Goal: Task Accomplishment & Management: Use online tool/utility

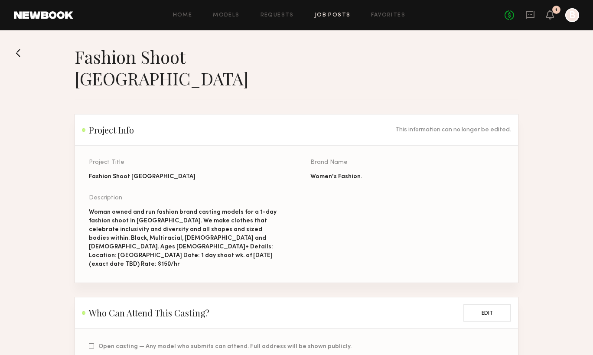
click at [189, 21] on div "Home Models Requests Job Posts Favorites Sign Out No fees up to $5,000 1 B" at bounding box center [326, 15] width 506 height 14
click at [188, 15] on link "Home" at bounding box center [183, 16] width 20 height 6
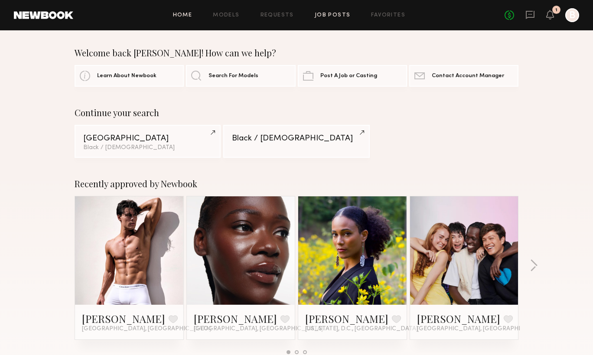
click at [339, 14] on link "Job Posts" at bounding box center [333, 16] width 36 height 6
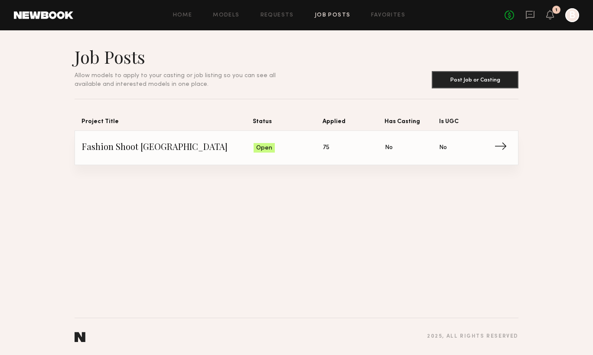
click at [161, 150] on span "Fashion Shoot [GEOGRAPHIC_DATA]" at bounding box center [168, 147] width 172 height 13
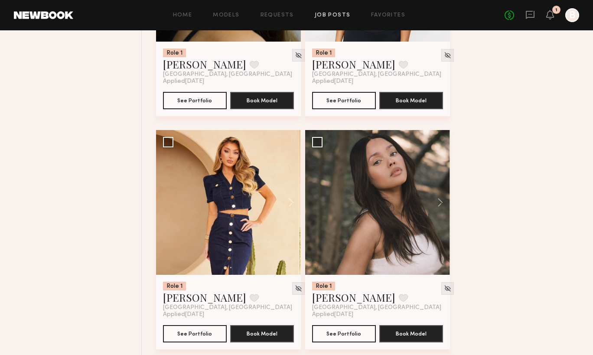
scroll to position [1667, 0]
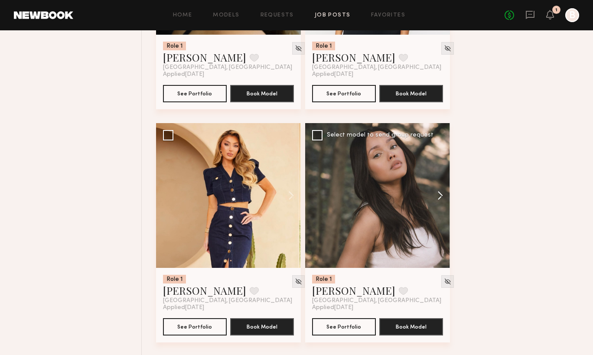
click at [440, 176] on button at bounding box center [436, 195] width 28 height 145
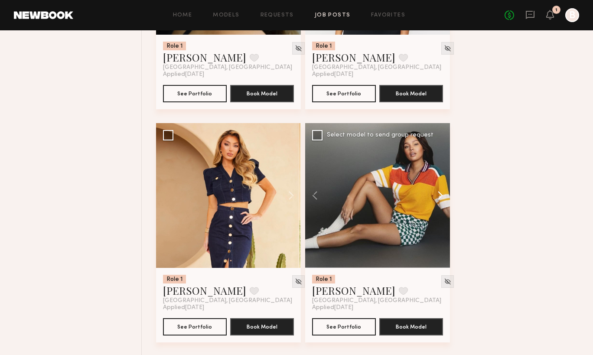
click at [440, 176] on button at bounding box center [436, 195] width 28 height 145
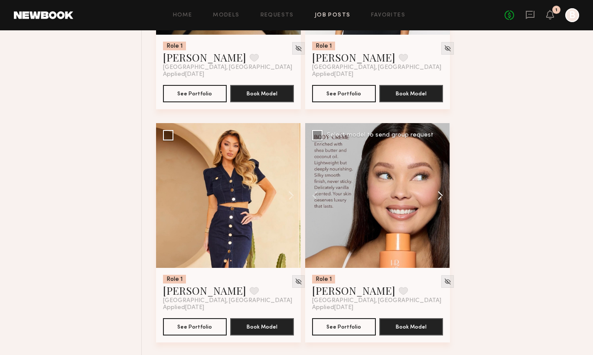
click at [440, 176] on button at bounding box center [436, 195] width 28 height 145
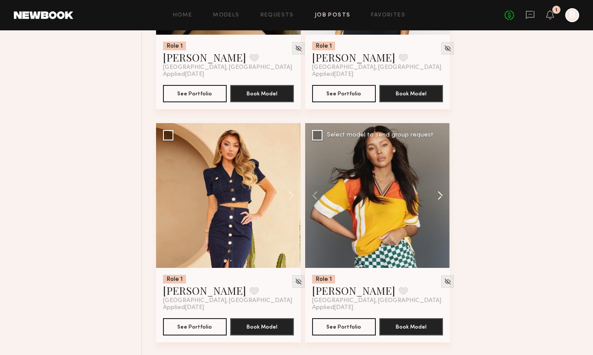
click at [440, 176] on button at bounding box center [436, 195] width 28 height 145
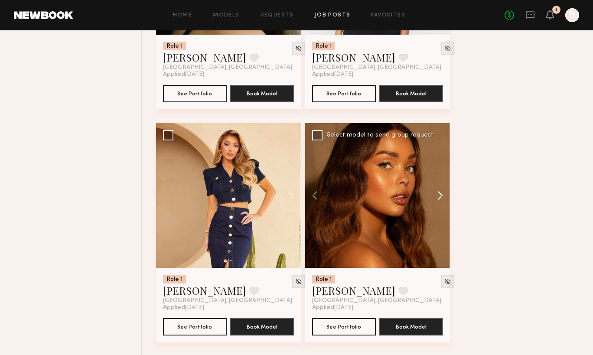
click at [440, 176] on button at bounding box center [436, 195] width 28 height 145
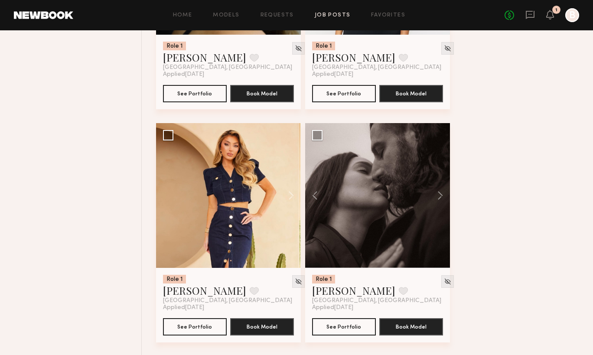
click at [509, 220] on div "Role 1 [PERSON_NAME] Favorite [GEOGRAPHIC_DATA], [GEOGRAPHIC_DATA] Applied [DAT…" at bounding box center [370, 239] width 428 height 3499
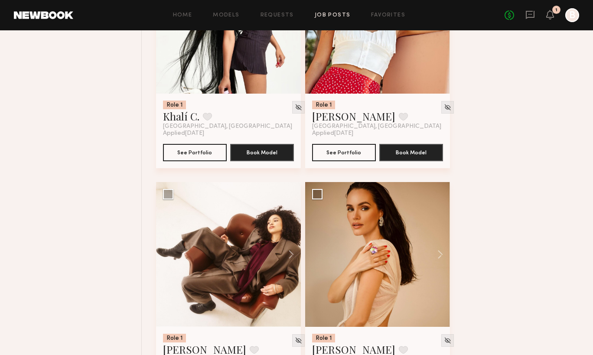
scroll to position [2863, 0]
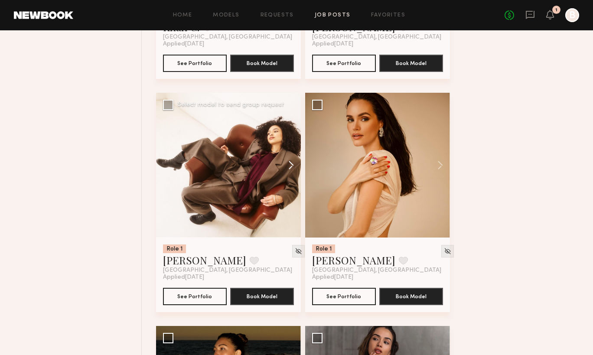
click at [290, 150] on button at bounding box center [287, 165] width 28 height 145
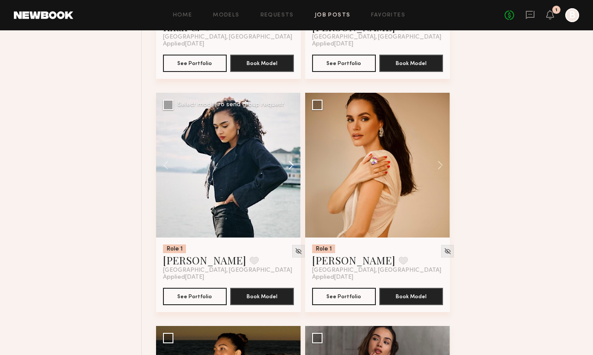
click at [290, 150] on button at bounding box center [287, 165] width 28 height 145
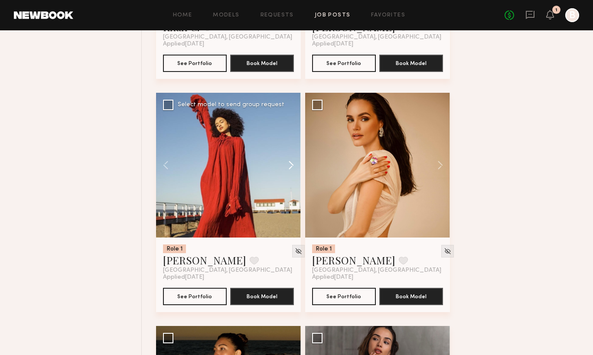
click at [290, 150] on button at bounding box center [287, 165] width 28 height 145
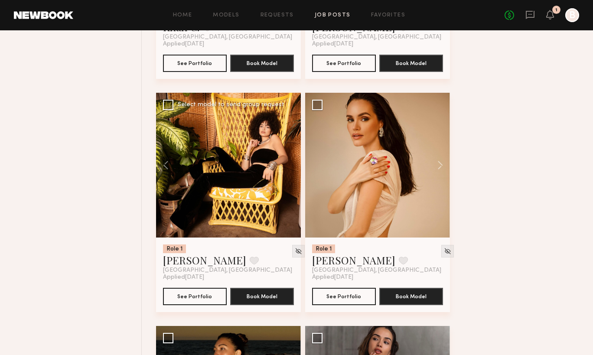
click at [290, 150] on div at bounding box center [228, 165] width 145 height 145
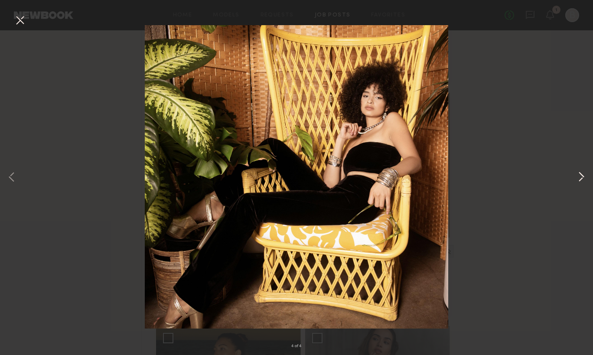
click at [580, 177] on button at bounding box center [581, 178] width 10 height 284
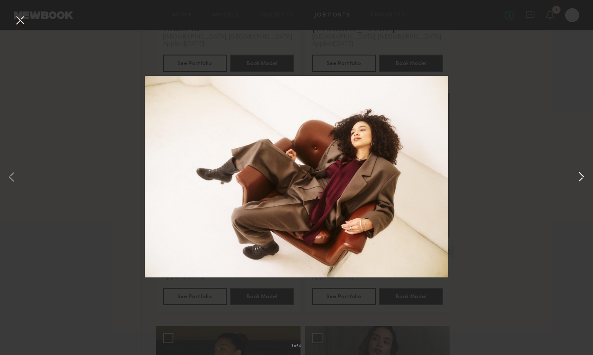
click at [580, 177] on button at bounding box center [581, 178] width 10 height 284
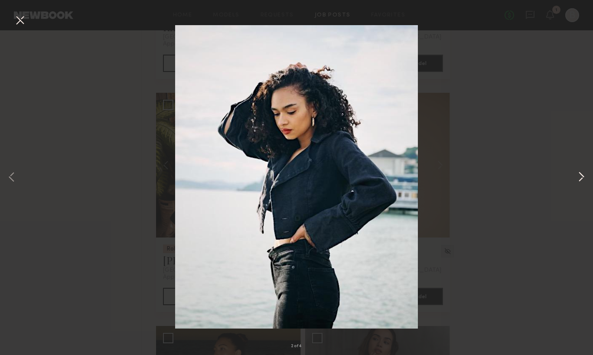
click at [580, 177] on button at bounding box center [581, 178] width 10 height 284
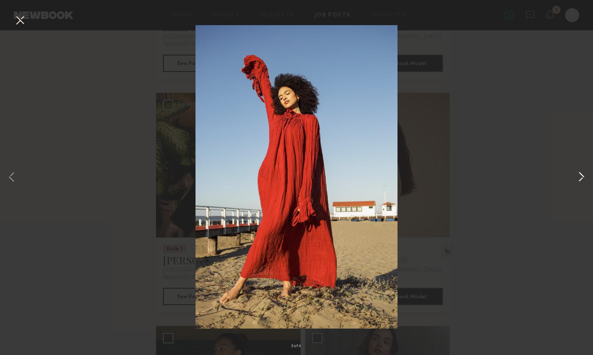
click at [580, 177] on button at bounding box center [581, 178] width 10 height 284
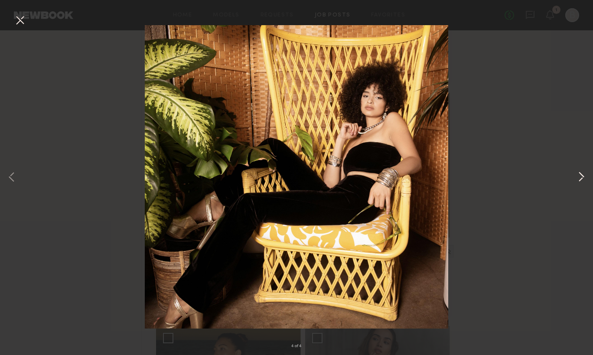
click at [580, 177] on button at bounding box center [581, 178] width 10 height 284
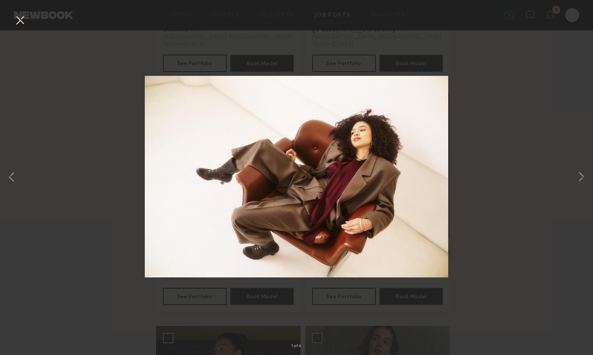
click at [522, 217] on div "1 of 4" at bounding box center [296, 177] width 593 height 355
click at [17, 21] on button at bounding box center [20, 21] width 14 height 16
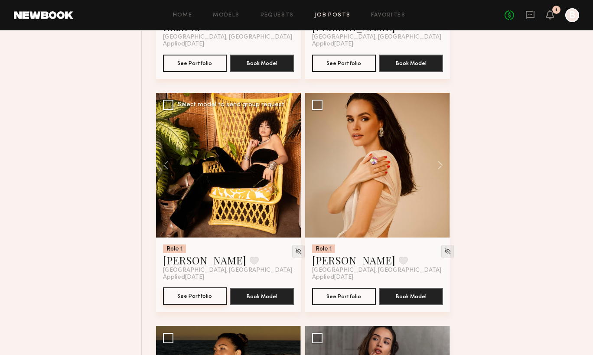
click at [204, 287] on button "See Portfolio" at bounding box center [195, 295] width 64 height 17
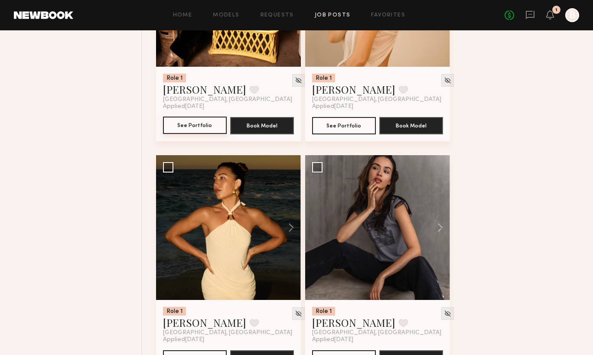
scroll to position [3048, 0]
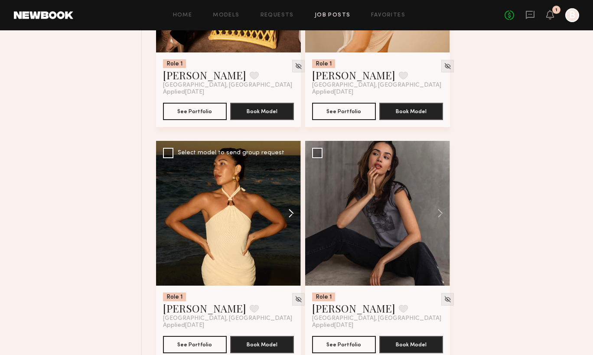
click at [289, 197] on button at bounding box center [287, 213] width 28 height 145
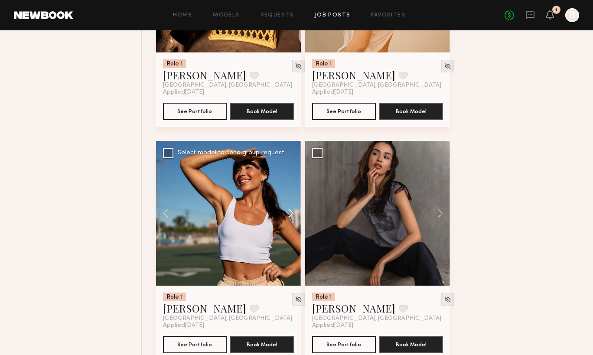
click at [289, 197] on button at bounding box center [287, 213] width 28 height 145
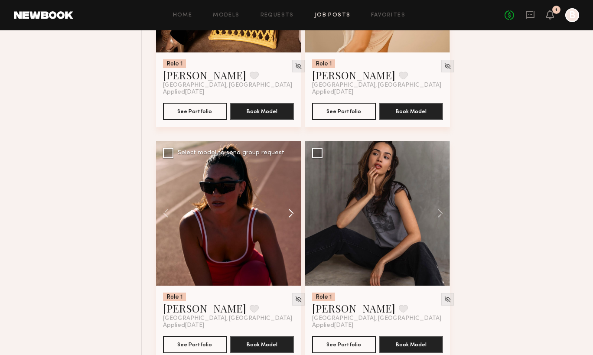
click at [289, 197] on button at bounding box center [287, 213] width 28 height 145
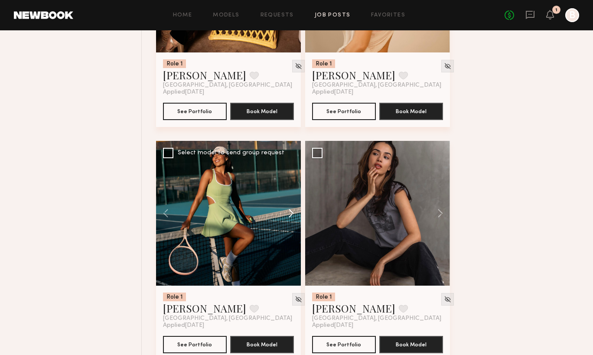
click at [289, 197] on button at bounding box center [287, 213] width 28 height 145
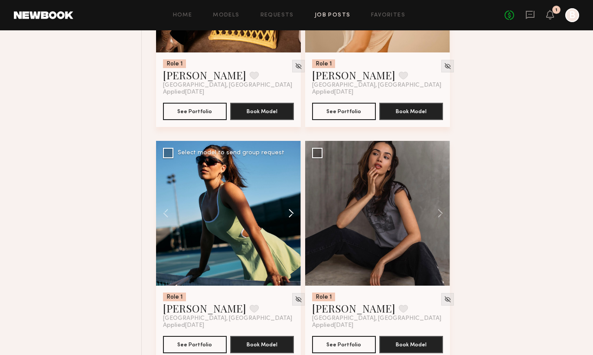
click at [289, 197] on button at bounding box center [287, 213] width 28 height 145
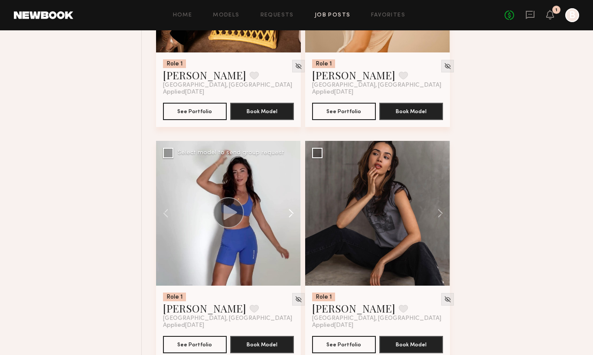
click at [289, 197] on button at bounding box center [287, 213] width 28 height 145
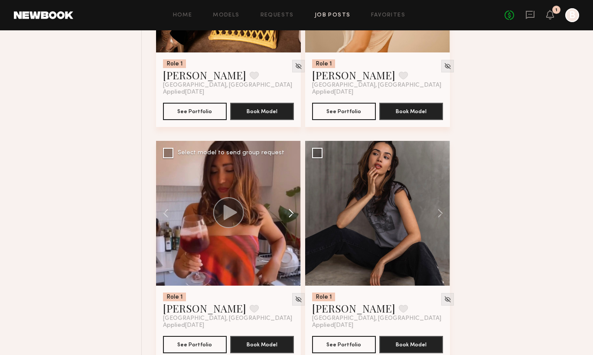
click at [289, 197] on button at bounding box center [287, 213] width 28 height 145
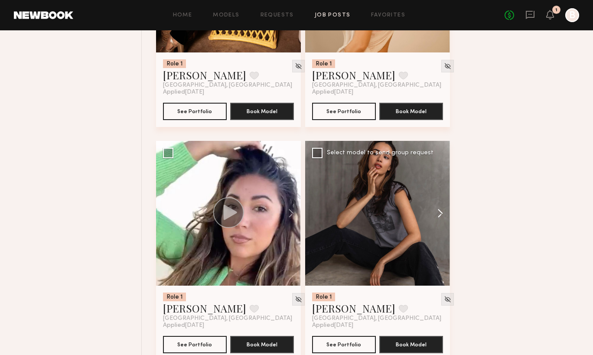
click at [436, 191] on button at bounding box center [436, 213] width 28 height 145
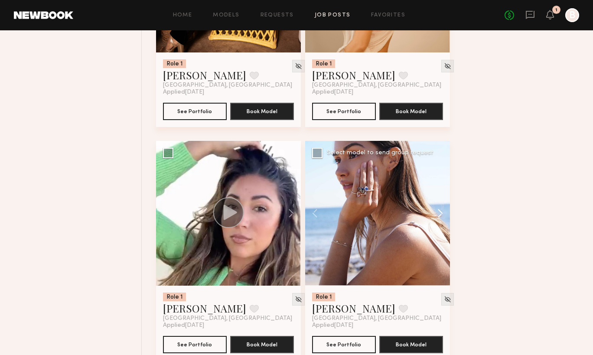
click at [436, 191] on button at bounding box center [436, 213] width 28 height 145
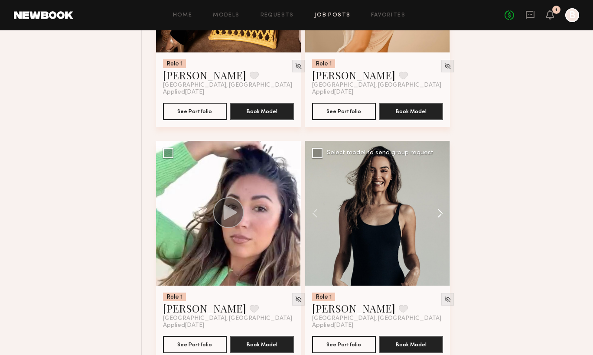
click at [436, 191] on button at bounding box center [436, 213] width 28 height 145
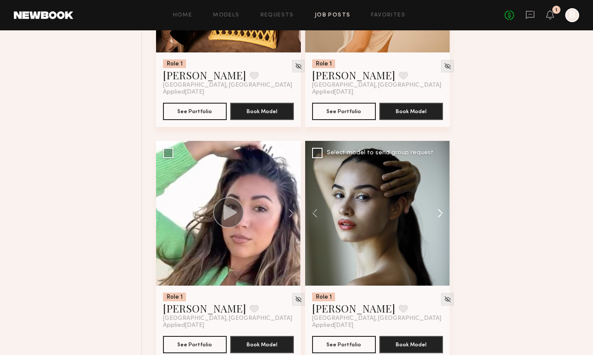
click at [436, 191] on button at bounding box center [436, 213] width 28 height 145
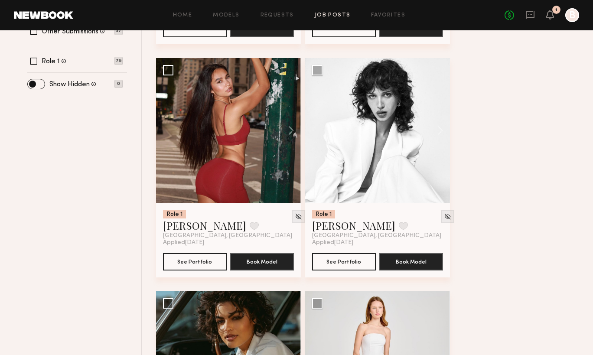
scroll to position [332, 0]
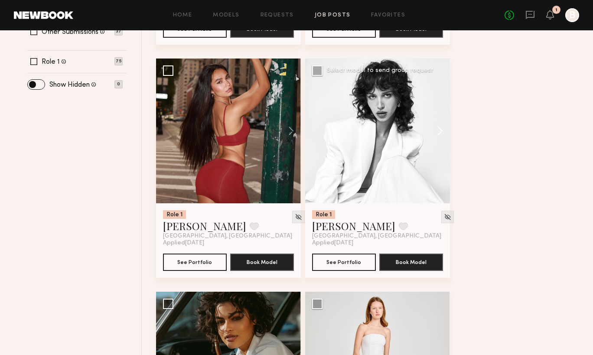
click at [439, 115] on button at bounding box center [436, 131] width 28 height 145
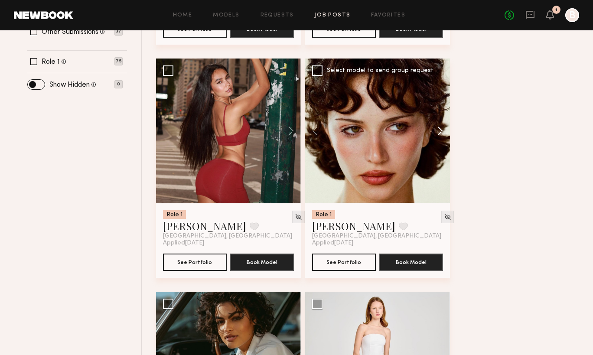
click at [439, 115] on button at bounding box center [436, 131] width 28 height 145
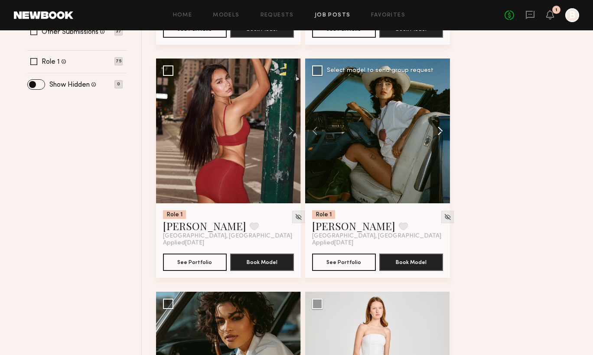
click at [439, 115] on button at bounding box center [436, 131] width 28 height 145
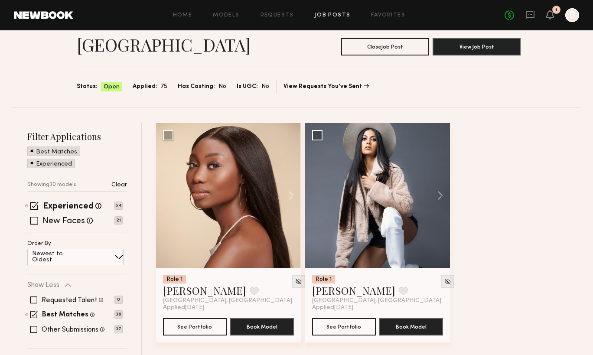
scroll to position [30, 0]
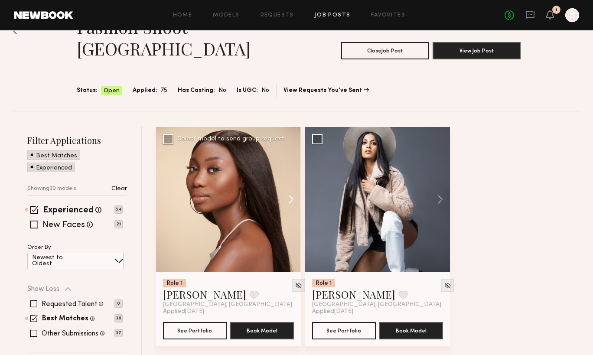
click at [289, 178] on button at bounding box center [287, 199] width 28 height 145
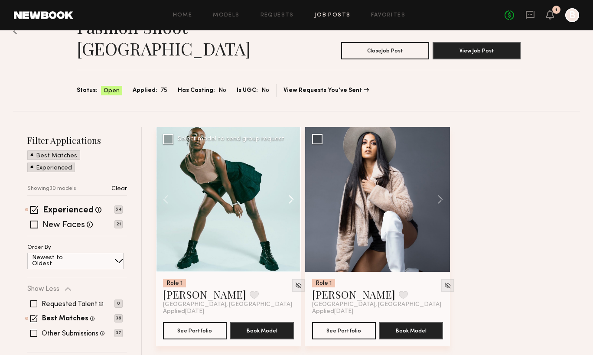
click at [289, 178] on button at bounding box center [287, 199] width 28 height 145
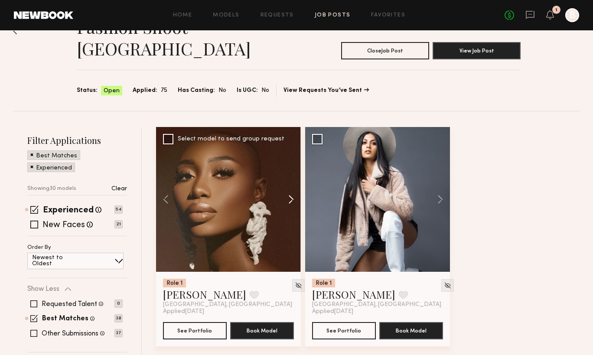
click at [289, 178] on button at bounding box center [287, 199] width 28 height 145
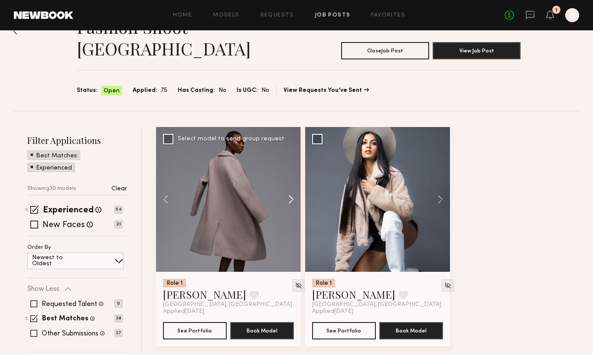
click at [289, 178] on button at bounding box center [287, 199] width 28 height 145
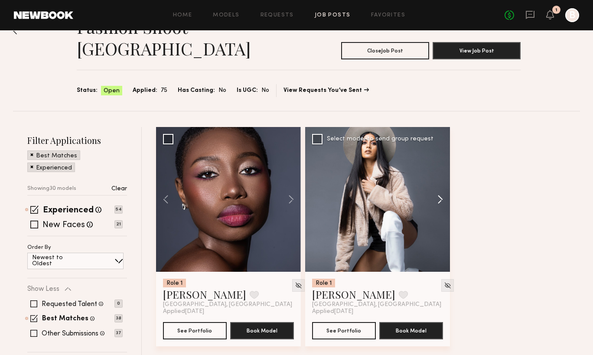
click at [444, 179] on button at bounding box center [436, 199] width 28 height 145
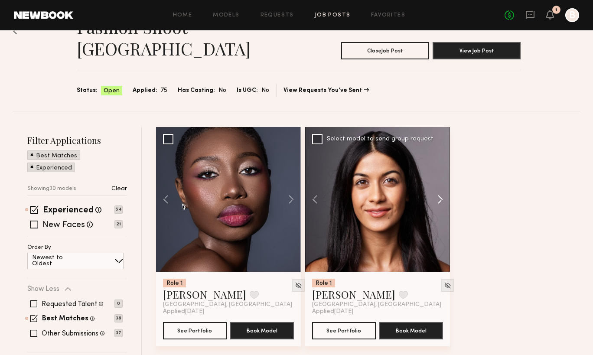
click at [444, 179] on button at bounding box center [436, 199] width 28 height 145
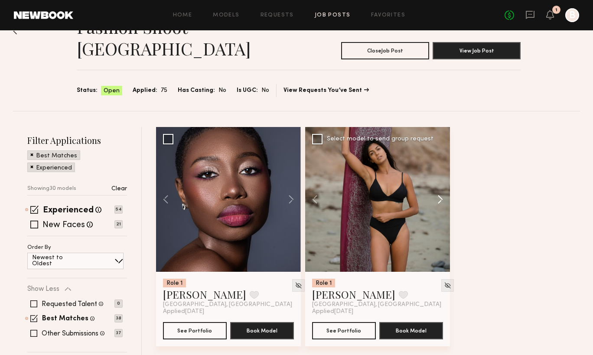
click at [444, 179] on button at bounding box center [436, 199] width 28 height 145
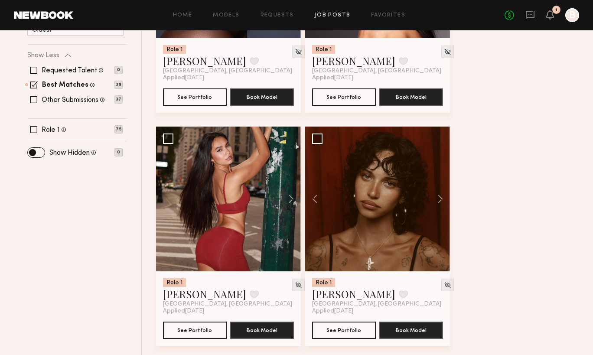
scroll to position [266, 0]
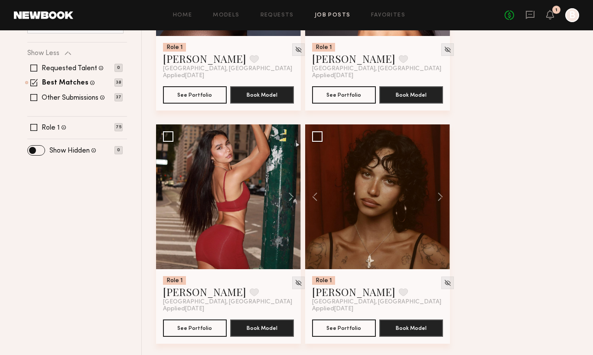
click at [444, 179] on button at bounding box center [436, 196] width 28 height 145
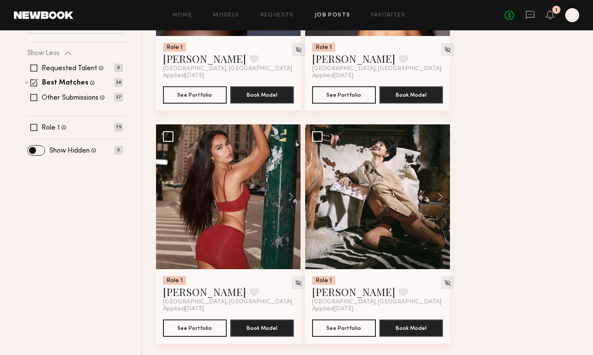
click at [444, 179] on button at bounding box center [436, 196] width 28 height 145
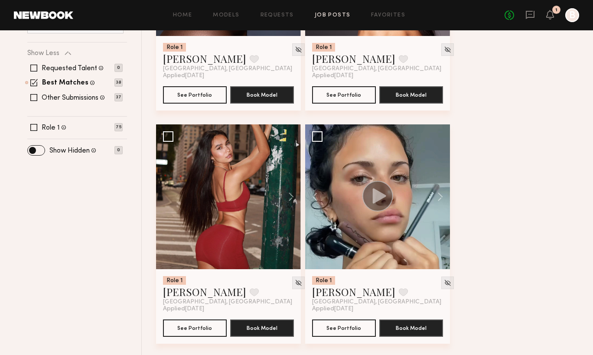
click at [444, 179] on button at bounding box center [436, 196] width 28 height 145
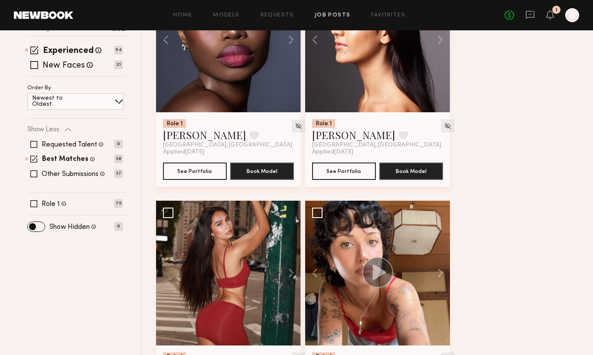
scroll to position [188, 0]
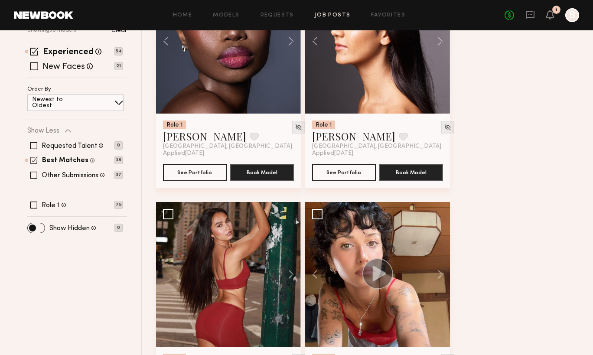
click at [35, 157] on span at bounding box center [33, 160] width 7 height 7
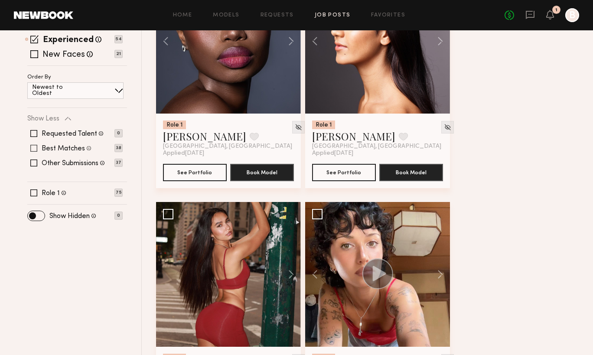
scroll to position [176, 0]
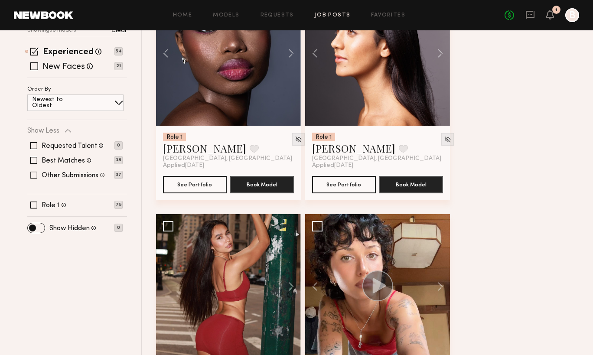
click at [37, 172] on span at bounding box center [33, 175] width 7 height 7
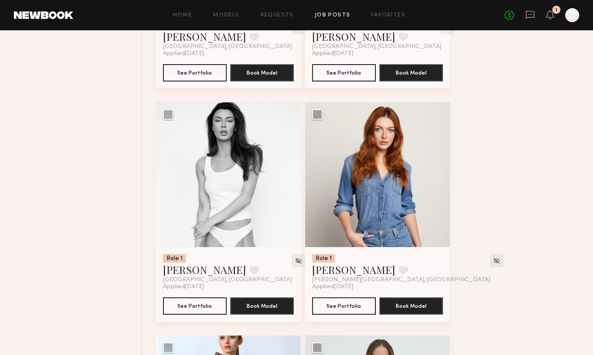
scroll to position [964, 0]
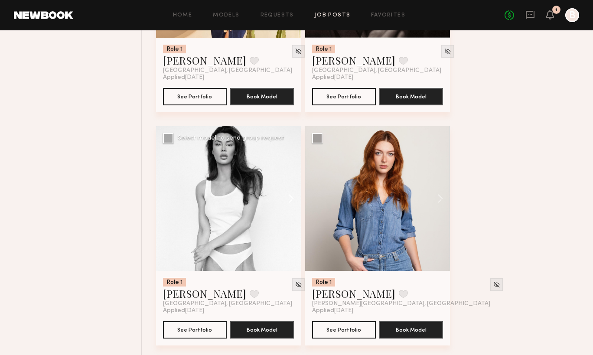
click at [292, 181] on button at bounding box center [287, 198] width 28 height 145
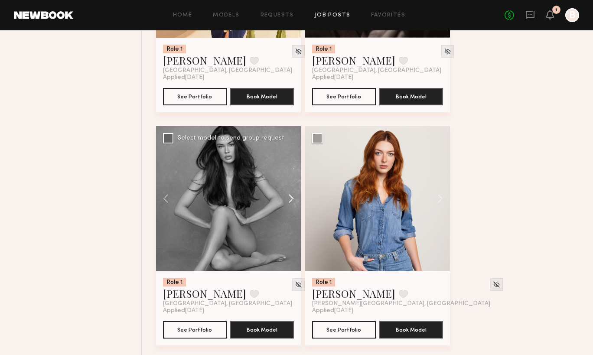
click at [292, 181] on button at bounding box center [287, 198] width 28 height 145
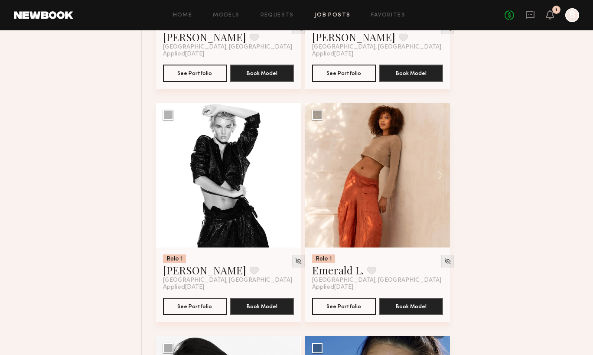
scroll to position [2387, 0]
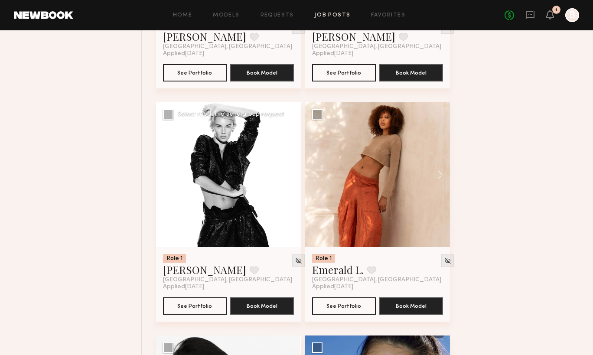
click at [292, 160] on button at bounding box center [287, 174] width 28 height 145
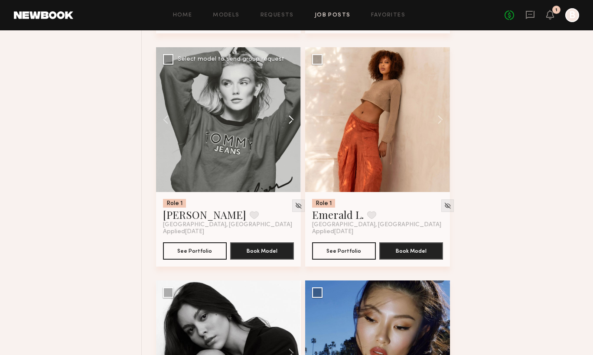
scroll to position [2444, 0]
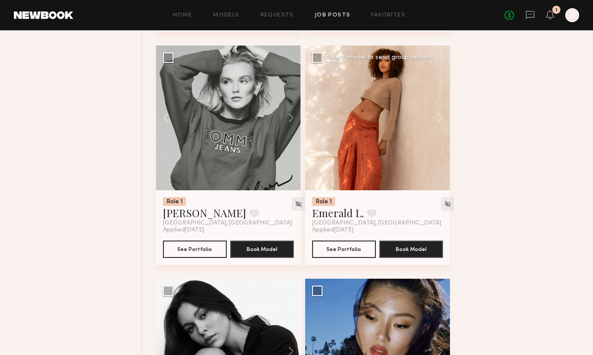
click at [365, 114] on div at bounding box center [377, 118] width 145 height 145
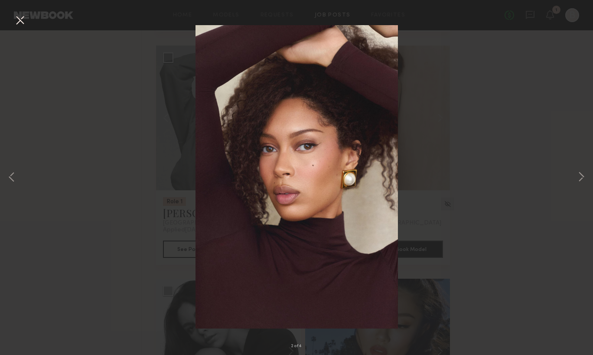
click at [587, 181] on div "2 of 4" at bounding box center [296, 177] width 593 height 355
click at [585, 179] on button at bounding box center [581, 178] width 10 height 284
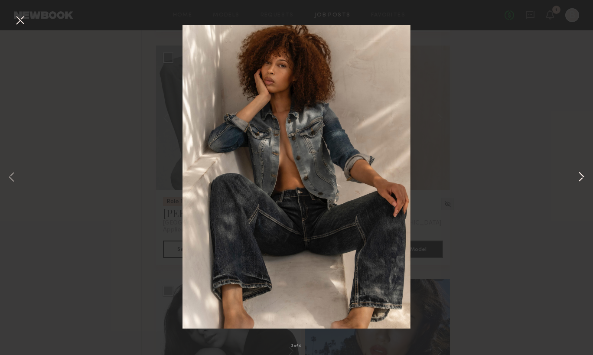
click at [585, 179] on button at bounding box center [581, 178] width 10 height 284
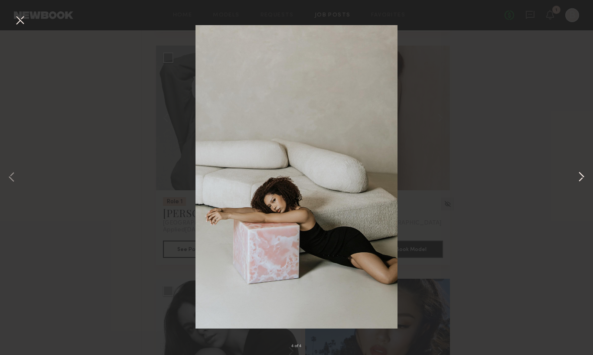
click at [585, 179] on button at bounding box center [581, 178] width 10 height 284
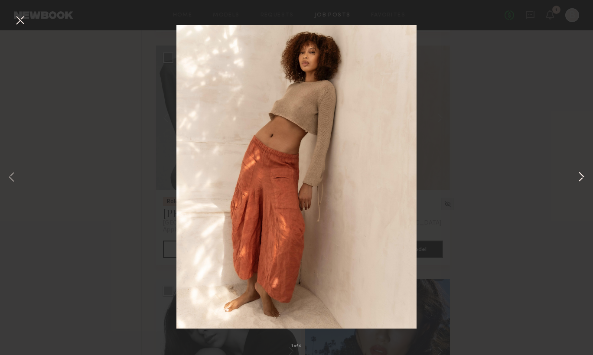
click at [585, 179] on button at bounding box center [581, 178] width 10 height 284
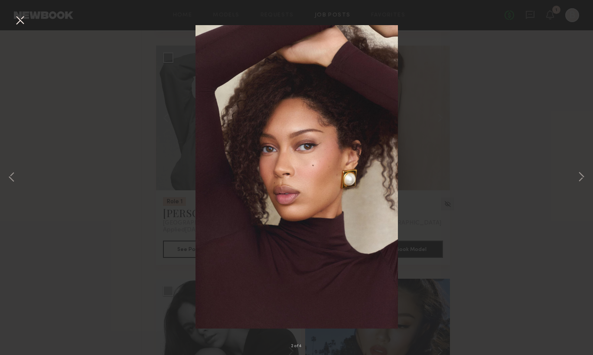
click at [534, 199] on div "2 of 4" at bounding box center [296, 177] width 593 height 355
click at [16, 21] on button at bounding box center [20, 21] width 14 height 16
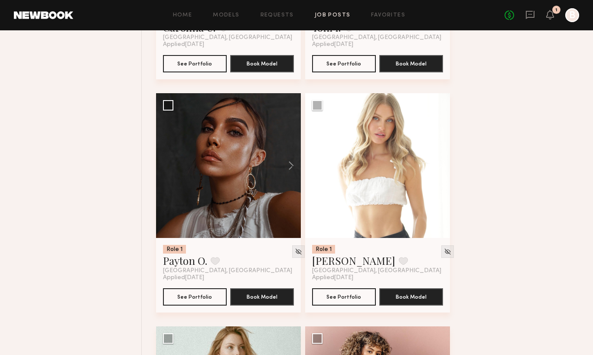
scroll to position [2906, 0]
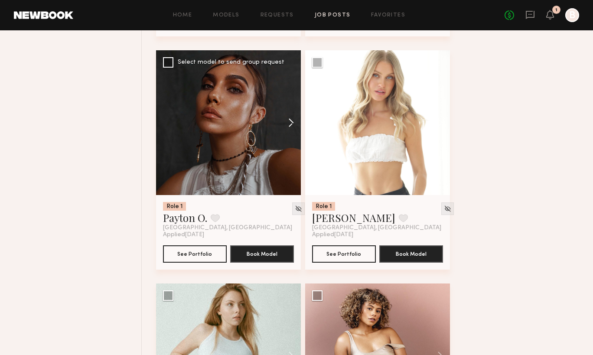
click at [291, 110] on button at bounding box center [287, 122] width 28 height 145
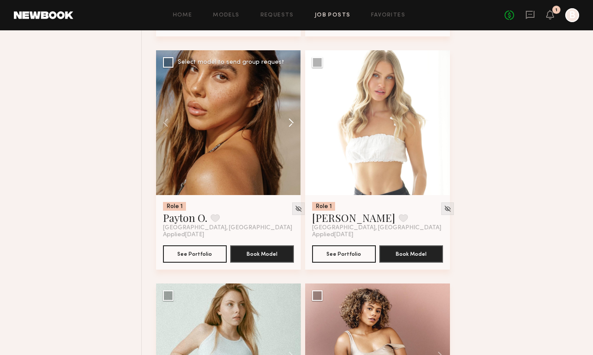
click at [291, 110] on button at bounding box center [287, 122] width 28 height 145
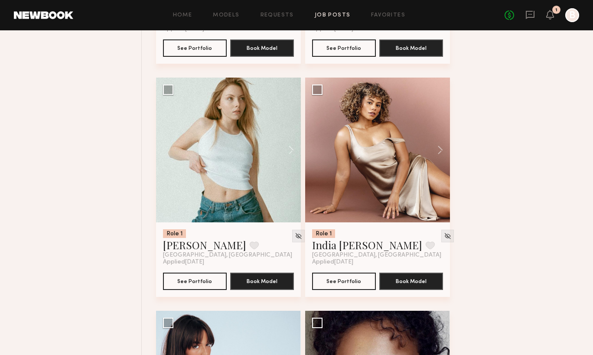
scroll to position [3112, 0]
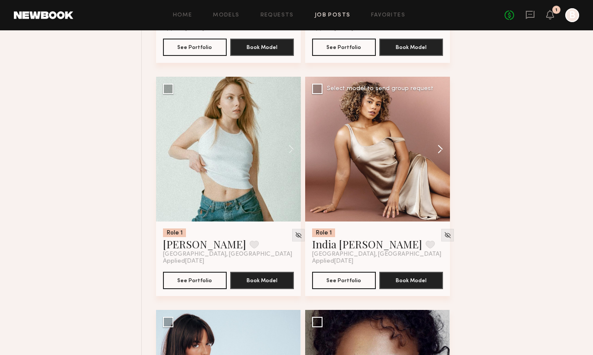
click at [438, 136] on button at bounding box center [436, 149] width 28 height 145
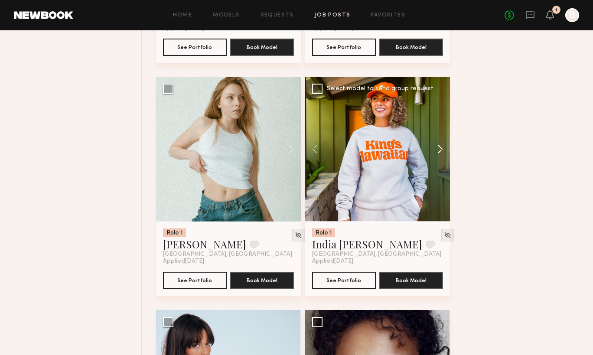
click at [438, 136] on button at bounding box center [436, 149] width 28 height 145
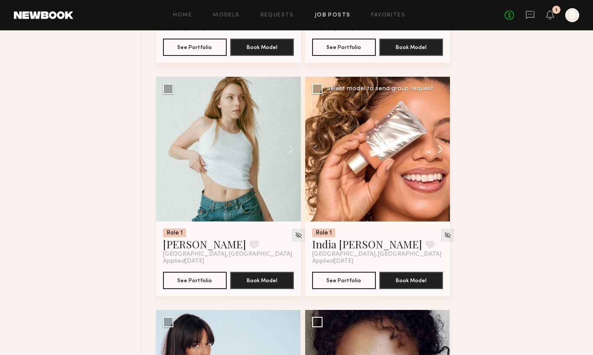
click at [438, 136] on button at bounding box center [436, 149] width 28 height 145
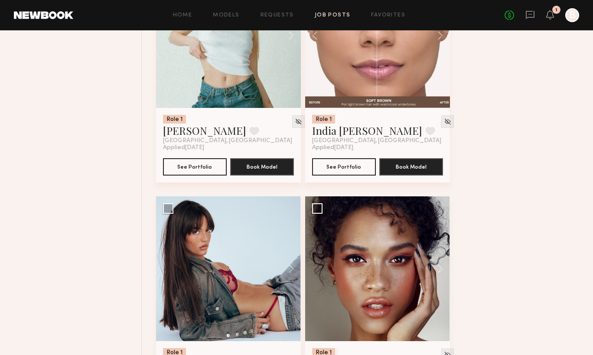
scroll to position [3285, 0]
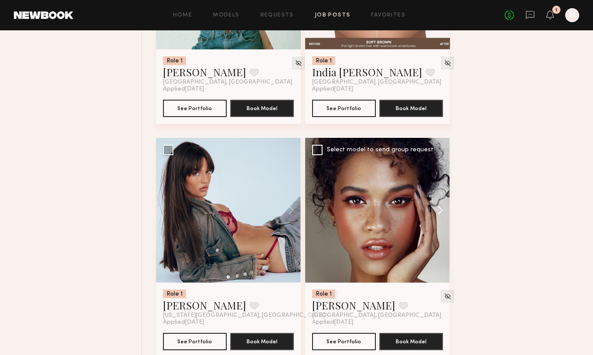
click at [438, 195] on button at bounding box center [436, 210] width 28 height 145
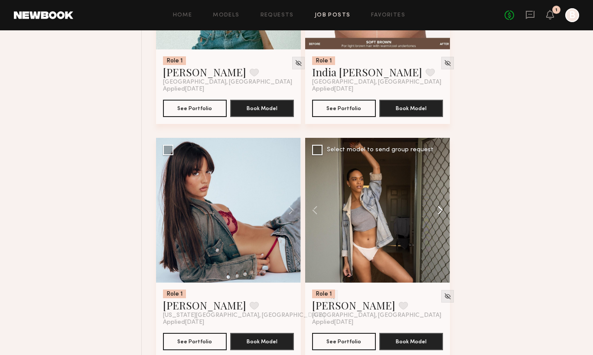
click at [438, 195] on button at bounding box center [436, 210] width 28 height 145
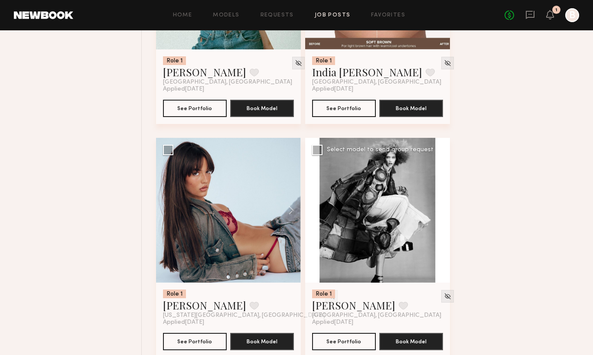
click at [438, 195] on button at bounding box center [436, 210] width 28 height 145
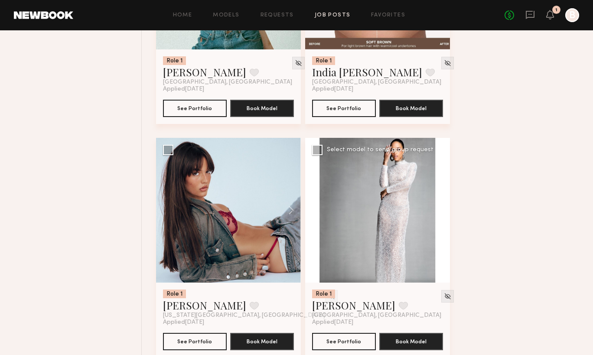
click at [438, 195] on button at bounding box center [436, 210] width 28 height 145
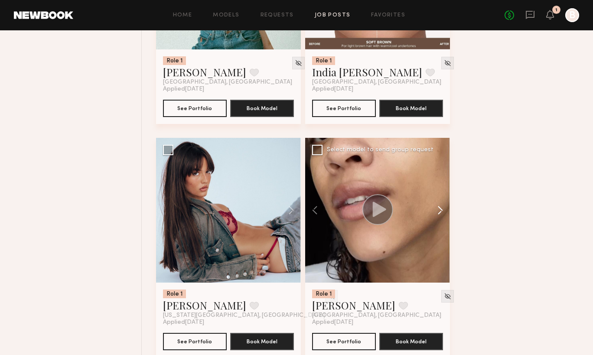
click at [438, 195] on button at bounding box center [436, 210] width 28 height 145
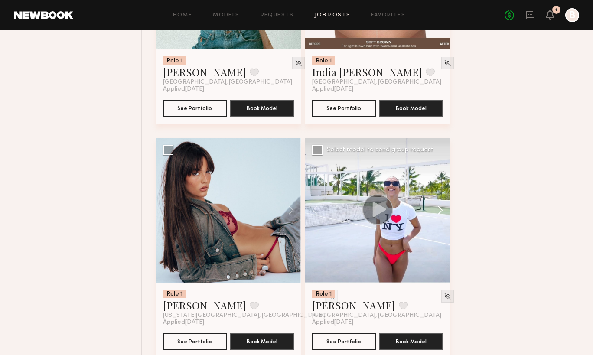
click at [438, 195] on button at bounding box center [436, 210] width 28 height 145
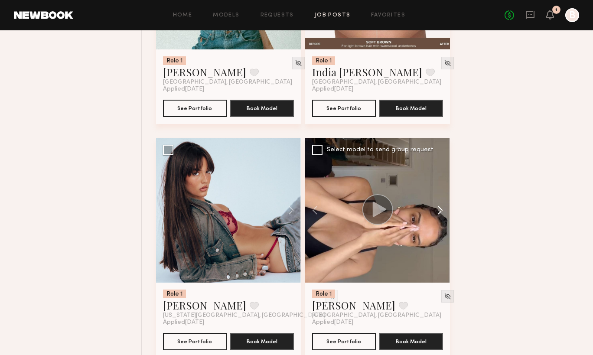
click at [438, 195] on button at bounding box center [436, 210] width 28 height 145
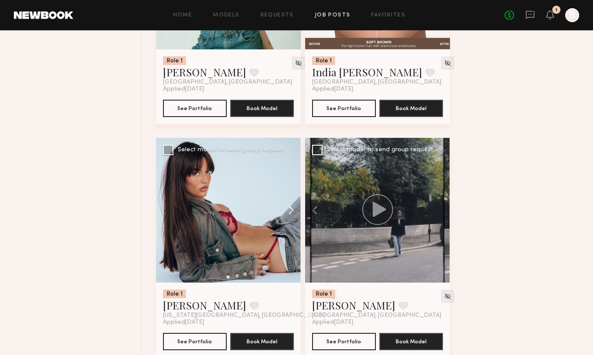
click at [295, 195] on button at bounding box center [287, 210] width 28 height 145
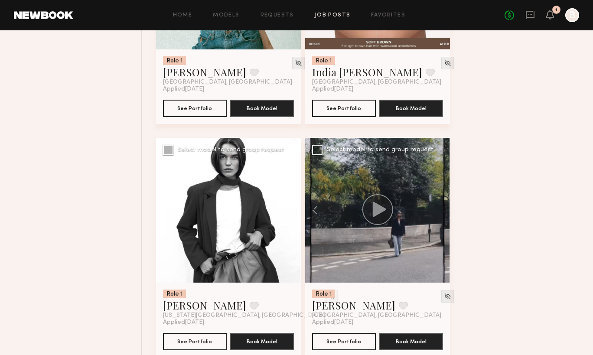
click at [295, 195] on button at bounding box center [287, 210] width 28 height 145
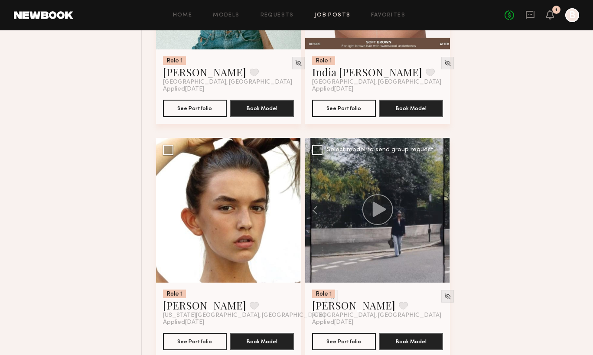
click at [427, 229] on div at bounding box center [377, 210] width 145 height 145
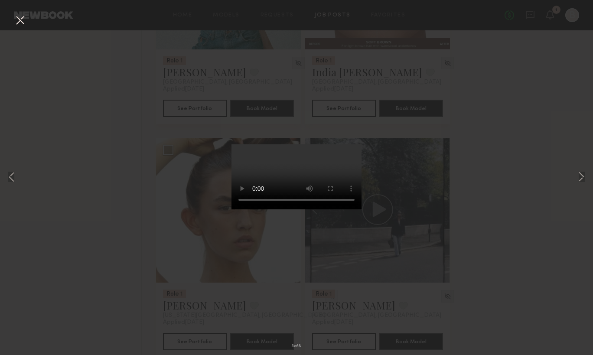
click at [15, 23] on button at bounding box center [20, 21] width 14 height 16
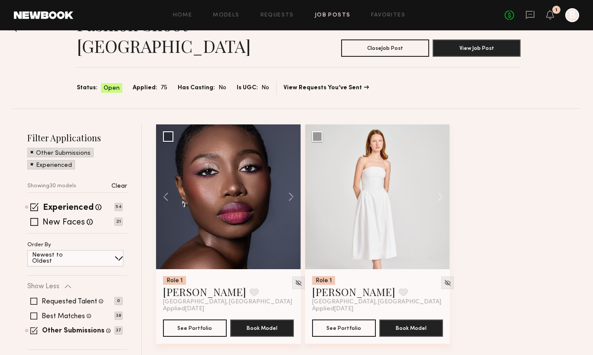
scroll to position [0, 0]
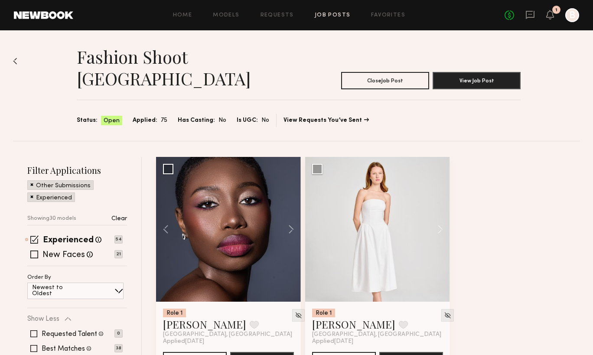
click at [56, 19] on link at bounding box center [43, 15] width 59 height 8
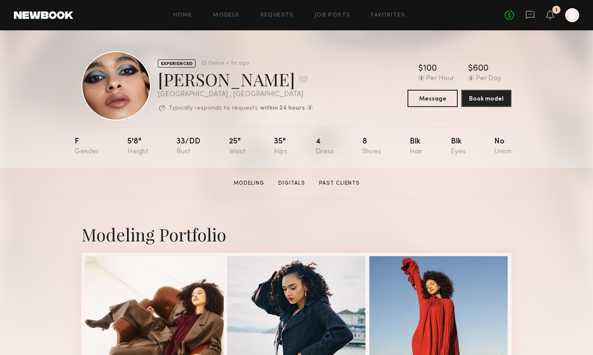
click at [296, 179] on section "Modeling Digitals Past Clients" at bounding box center [296, 183] width 133 height 9
click at [296, 183] on link "Digitals" at bounding box center [292, 183] width 34 height 8
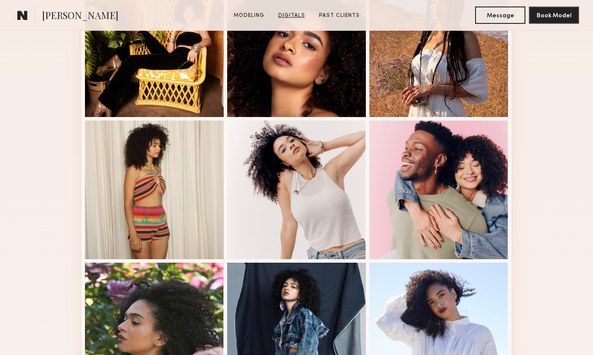
scroll to position [821, 0]
